Goal: Task Accomplishment & Management: Manage account settings

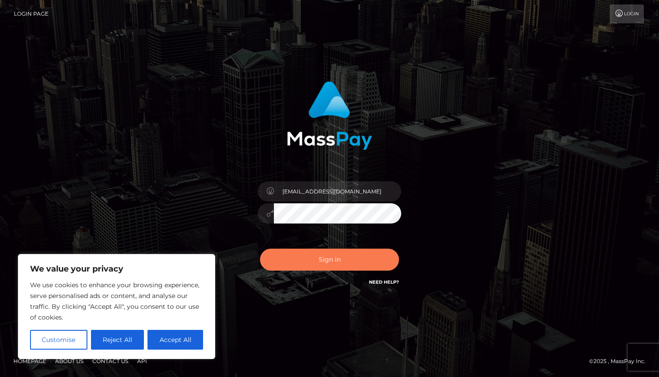
click at [313, 258] on button "Sign in" at bounding box center [329, 259] width 139 height 22
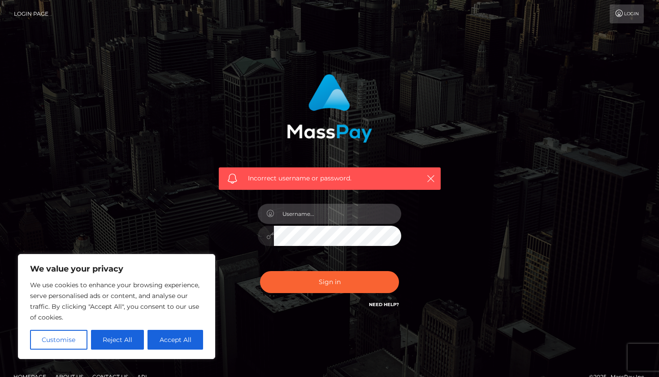
click at [385, 214] on input "text" at bounding box center [337, 214] width 127 height 20
type input "[EMAIL_ADDRESS][DOMAIN_NAME]"
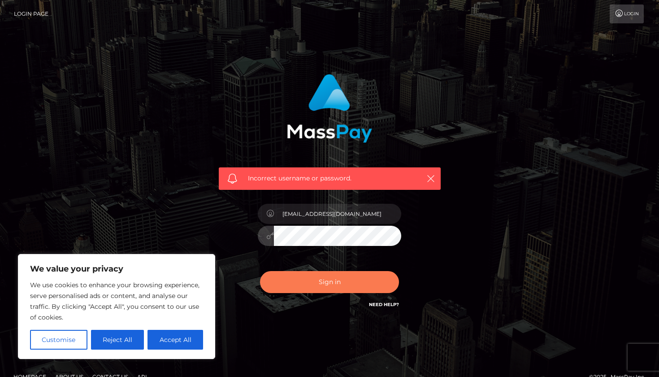
click at [343, 281] on button "Sign in" at bounding box center [329, 282] width 139 height 22
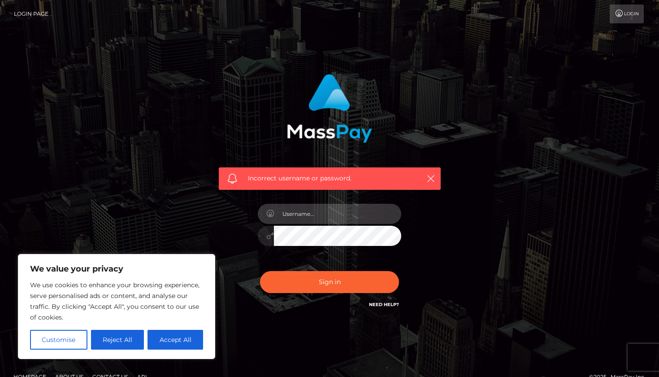
type input "[EMAIL_ADDRESS][DOMAIN_NAME]"
click at [266, 236] on div at bounding box center [266, 236] width 16 height 20
click at [442, 177] on div "Incorrect username or password." at bounding box center [329, 128] width 235 height 122
click at [432, 178] on icon "button" at bounding box center [431, 178] width 9 height 9
click at [430, 178] on icon "button" at bounding box center [431, 178] width 9 height 9
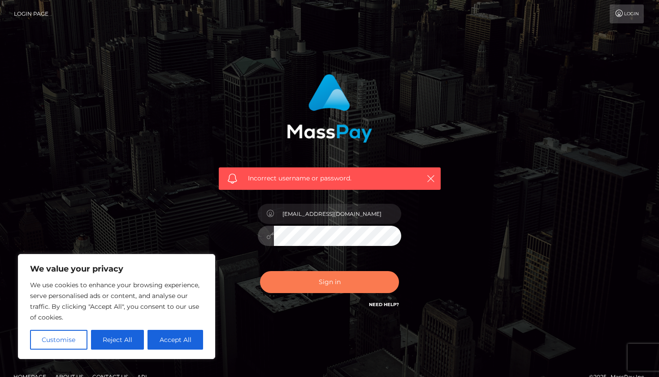
click at [332, 283] on button "Sign in" at bounding box center [329, 282] width 139 height 22
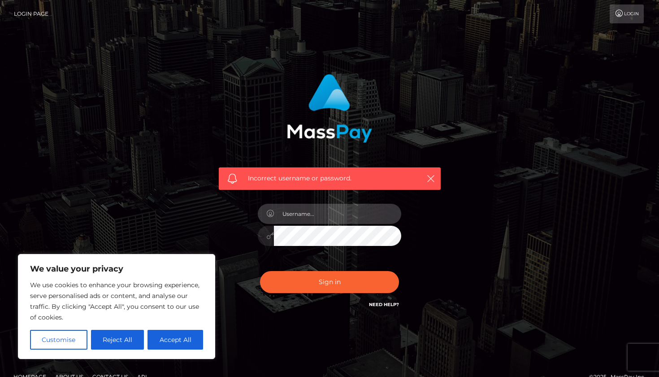
type input "[EMAIL_ADDRESS][DOMAIN_NAME]"
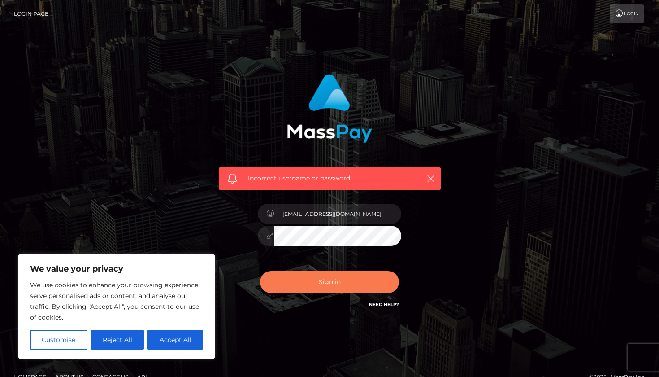
click at [337, 281] on button "Sign in" at bounding box center [329, 282] width 139 height 22
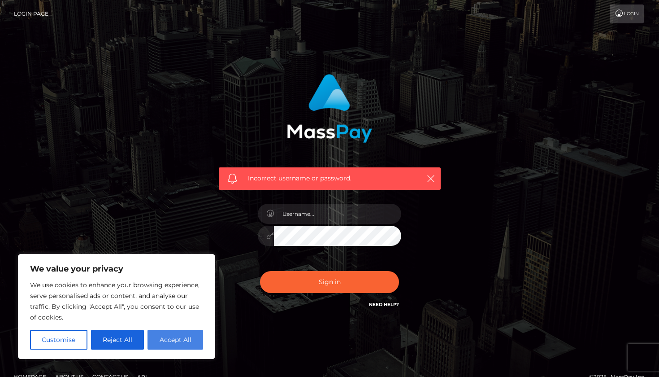
click at [186, 342] on button "Accept All" at bounding box center [176, 340] width 56 height 20
checkbox input "true"
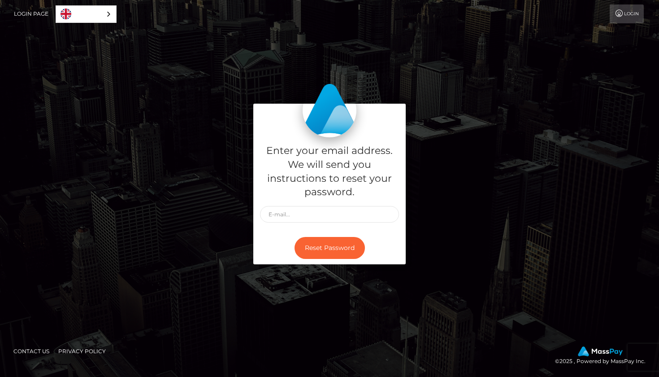
click at [201, 180] on div "Enter your email address. We will send you instructions to reset your password.…" at bounding box center [329, 189] width 511 height 170
click at [311, 212] on input "text" at bounding box center [329, 214] width 139 height 17
click at [163, 118] on div "Enter your email address. We will send you instructions to reset your password.…" at bounding box center [329, 189] width 511 height 170
click at [341, 211] on input "text" at bounding box center [329, 214] width 139 height 17
type input "[EMAIL_ADDRESS][DOMAIN_NAME]"
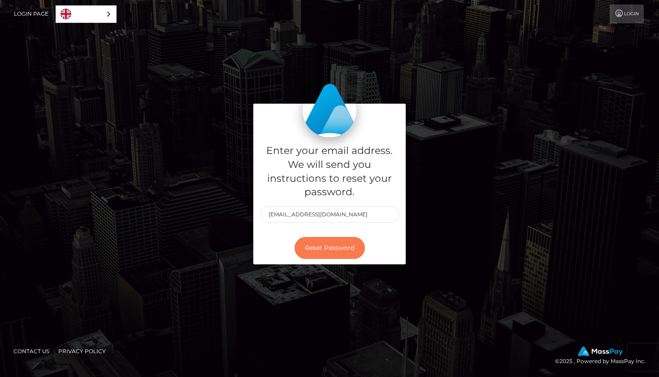
click at [346, 248] on button "Reset Password" at bounding box center [330, 248] width 70 height 22
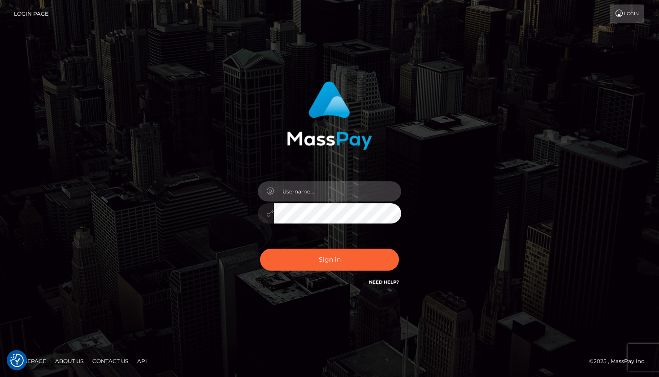
type input "[EMAIL_ADDRESS][DOMAIN_NAME]"
click at [296, 270] on div "Sign in Need Help?" at bounding box center [329, 263] width 157 height 40
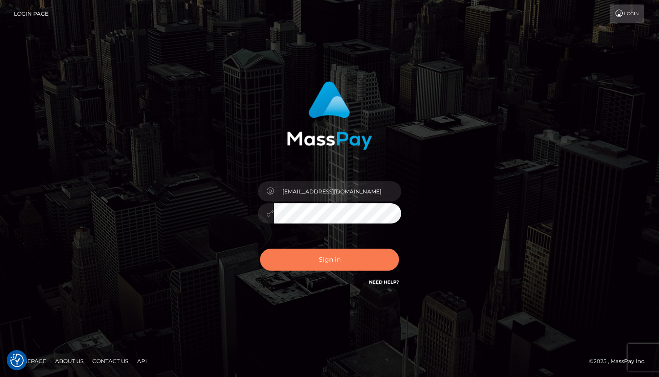
click at [301, 260] on button "Sign in" at bounding box center [329, 259] width 139 height 22
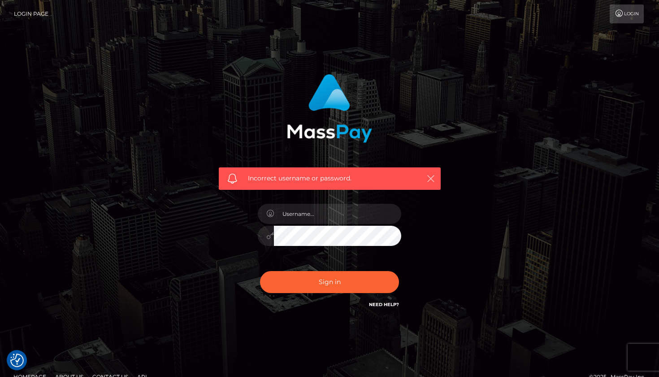
click at [432, 179] on icon "button" at bounding box center [431, 178] width 9 height 9
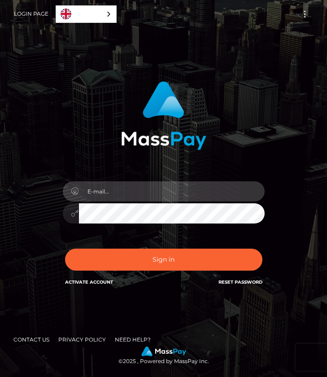
type input "[EMAIL_ADDRESS][DOMAIN_NAME]"
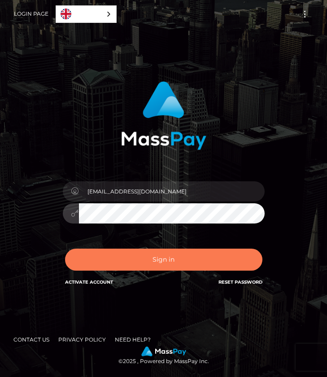
click at [192, 253] on button "Sign in" at bounding box center [163, 259] width 197 height 22
